Goal: Information Seeking & Learning: Find specific fact

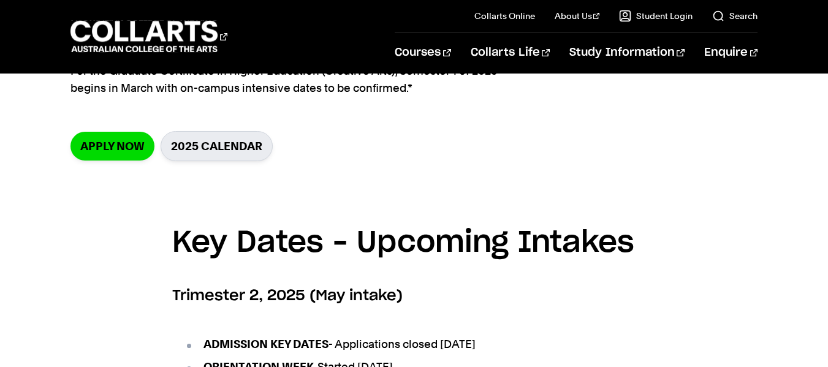
scroll to position [368, 0]
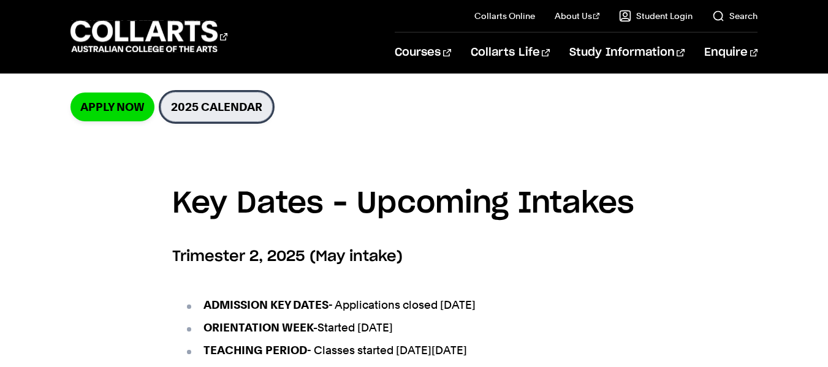
click at [223, 103] on link "2025 Calendar" at bounding box center [217, 107] width 112 height 30
click at [717, 18] on link "Search" at bounding box center [734, 16] width 45 height 12
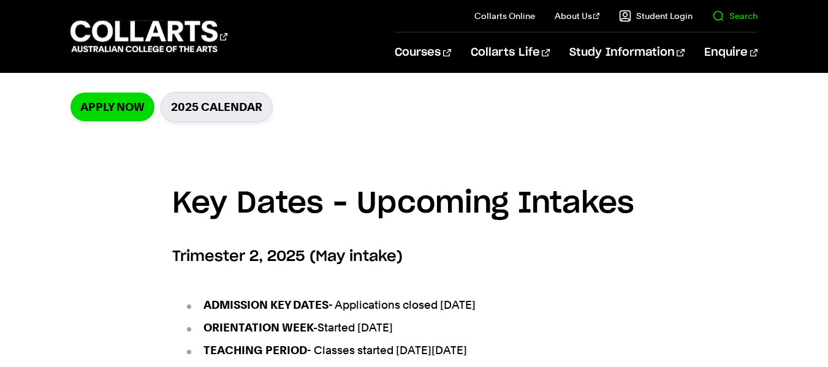
scroll to position [0, 0]
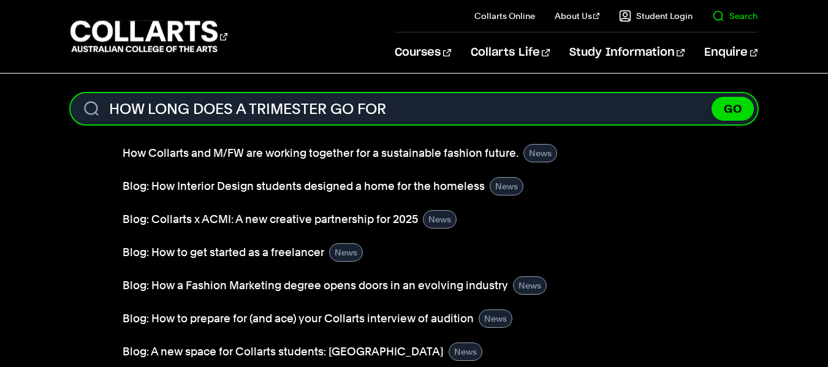
type input "HOW LONG DOES A TRIMESTER GO FOR"
click at [711, 97] on button "GO" at bounding box center [732, 109] width 42 height 24
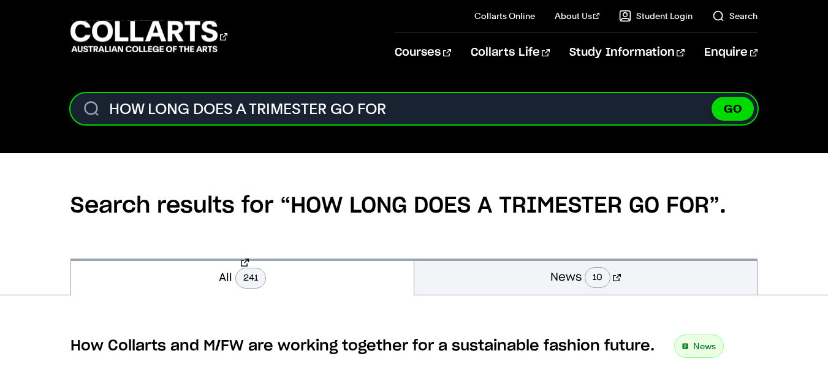
drag, startPoint x: 395, startPoint y: 106, endPoint x: 110, endPoint y: 107, distance: 284.9
click at [110, 107] on input "HOW LONG DOES A TRIMESTER GO FOR" at bounding box center [413, 108] width 687 height 31
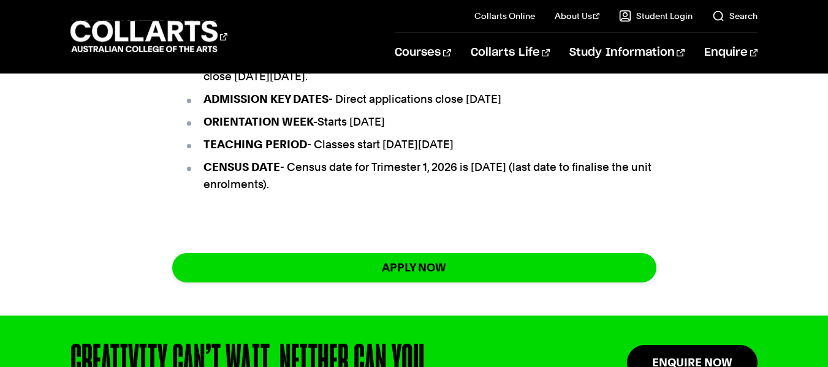
scroll to position [939, 0]
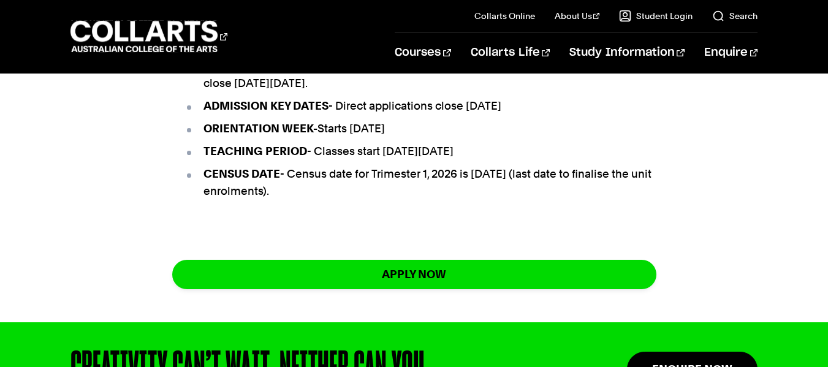
click at [591, 137] on li "ORIENTATION WEEK- Starts Monday 9th February 2026" at bounding box center [420, 128] width 472 height 17
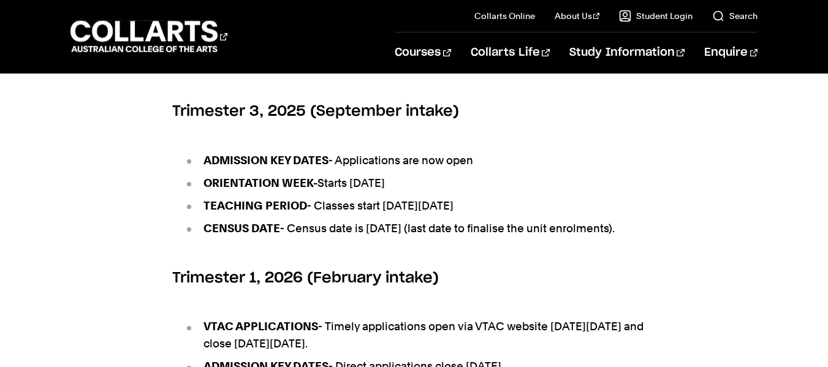
scroll to position [688, 0]
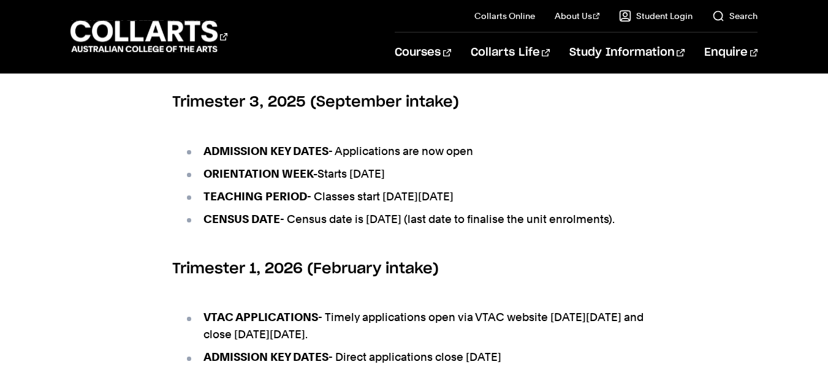
drag, startPoint x: 319, startPoint y: 191, endPoint x: 583, endPoint y: 205, distance: 264.5
click at [583, 205] on ul "ADMISSION KEY DATES - Applications are now open ORIENTATION WEEK- Starts Monday…" at bounding box center [414, 185] width 484 height 116
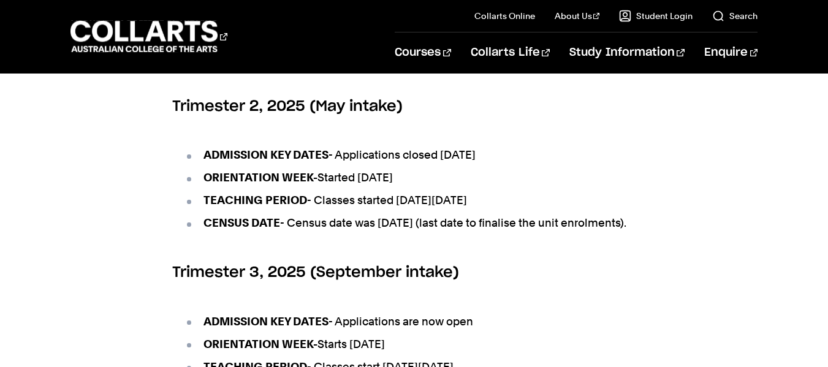
scroll to position [479, 0]
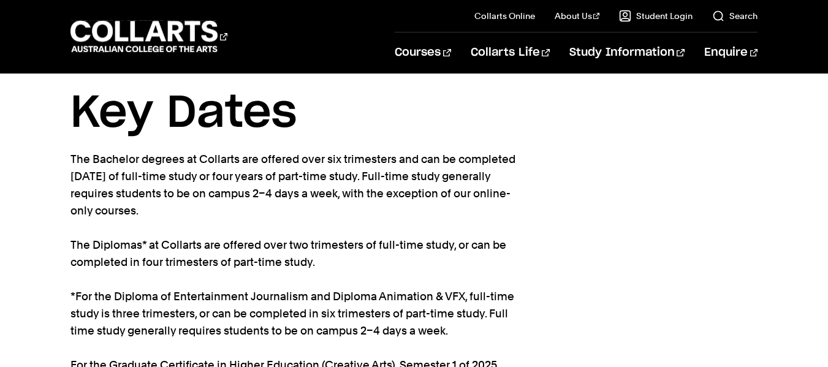
scroll to position [0, 0]
